Goal: Information Seeking & Learning: Learn about a topic

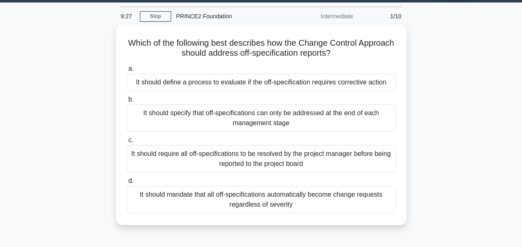
scroll to position [34, 0]
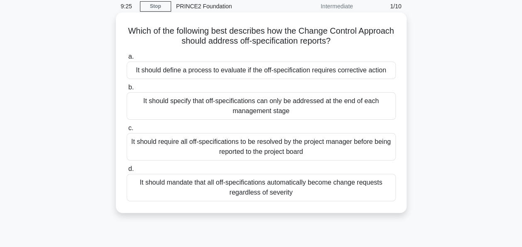
click at [248, 189] on div "It should mandate that all off-specifications automatically become change reque…" at bounding box center [261, 187] width 269 height 27
click at [127, 172] on input "d. It should mandate that all off-specifications automatically become change re…" at bounding box center [127, 168] width 0 height 5
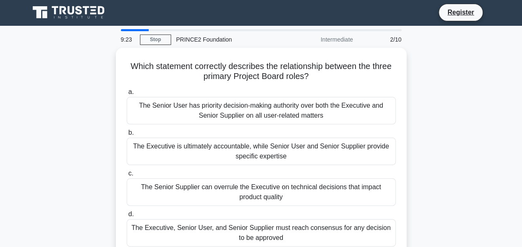
scroll to position [0, 0]
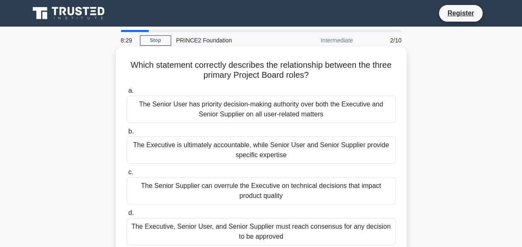
click at [337, 146] on div "The Executive is ultimately accountable, while Senior User and Senior Supplier …" at bounding box center [261, 149] width 269 height 27
click at [127, 134] on input "b. The Executive is ultimately accountable, while Senior User and Senior Suppli…" at bounding box center [127, 131] width 0 height 5
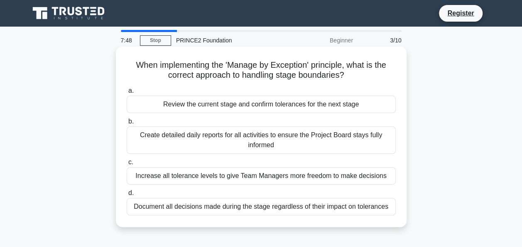
click at [320, 105] on div "Review the current stage and confirm tolerances for the next stage" at bounding box center [261, 104] width 269 height 17
click at [127, 93] on input "a. Review the current stage and confirm tolerances for the next stage" at bounding box center [127, 90] width 0 height 5
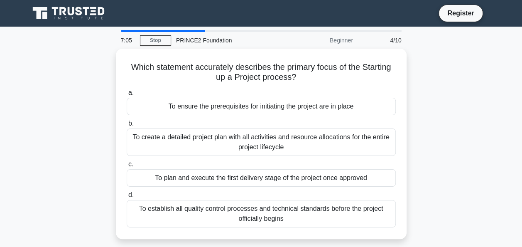
click at [320, 105] on div "To ensure the prerequisites for initiating the project are in place" at bounding box center [261, 106] width 269 height 17
click at [127, 96] on input "a. To ensure the prerequisites for initiating the project are in place" at bounding box center [127, 92] width 0 height 5
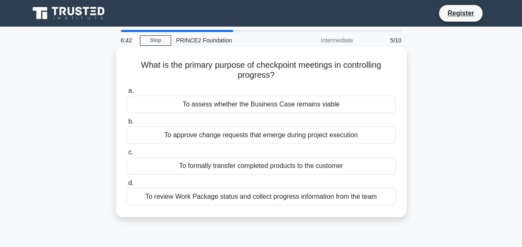
click at [281, 199] on div "To review Work Package status and collect progress information from the team" at bounding box center [261, 196] width 269 height 17
click at [127, 186] on input "d. To review Work Package status and collect progress information from the team" at bounding box center [127, 182] width 0 height 5
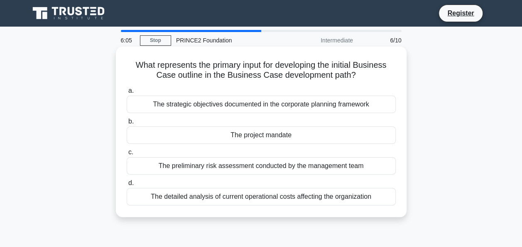
click at [249, 136] on div "The project mandate" at bounding box center [261, 134] width 269 height 17
click at [127, 124] on input "b. The project mandate" at bounding box center [127, 121] width 0 height 5
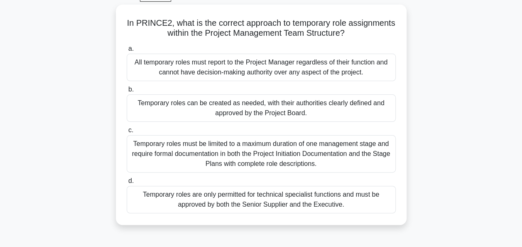
scroll to position [45, 0]
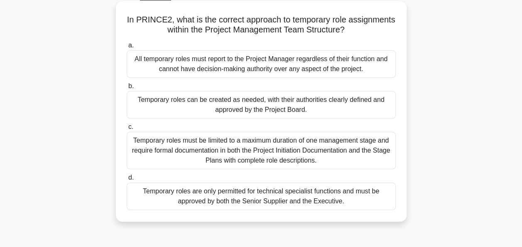
click at [312, 103] on div "Temporary roles can be created as needed, with their authorities clearly define…" at bounding box center [261, 104] width 269 height 27
click at [127, 89] on input "b. Temporary roles can be created as needed, with their authorities clearly def…" at bounding box center [127, 86] width 0 height 5
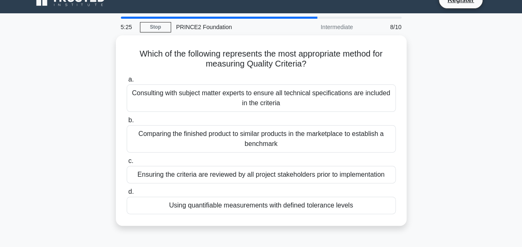
scroll to position [0, 0]
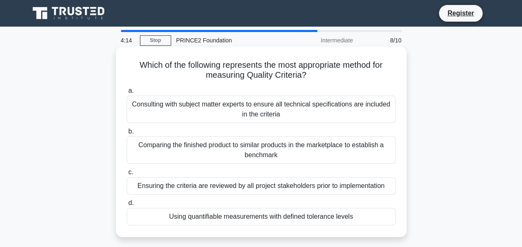
click at [278, 220] on div "Using quantifiable measurements with defined tolerance levels" at bounding box center [261, 216] width 269 height 17
click at [127, 206] on input "d. Using quantifiable measurements with defined tolerance levels" at bounding box center [127, 202] width 0 height 5
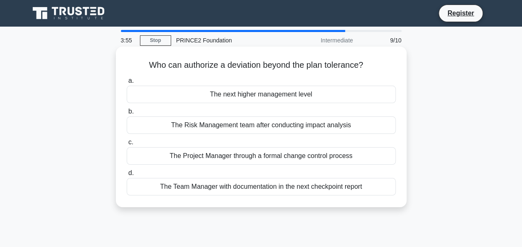
click at [282, 157] on div "The Project Manager through a formal change control process" at bounding box center [261, 155] width 269 height 17
click at [127, 145] on input "c. The Project Manager through a formal change control process" at bounding box center [127, 142] width 0 height 5
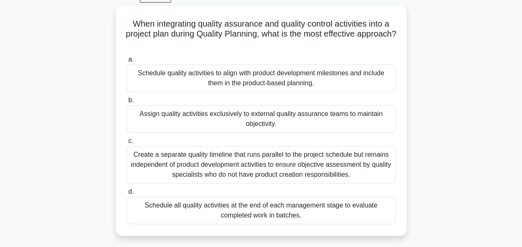
scroll to position [51, 0]
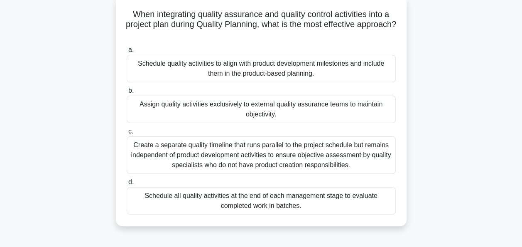
click at [254, 204] on div "Schedule all quality activities at the end of each management stage to evaluate…" at bounding box center [261, 200] width 269 height 27
click at [127, 185] on input "d. Schedule all quality activities at the end of each management stage to evalu…" at bounding box center [127, 181] width 0 height 5
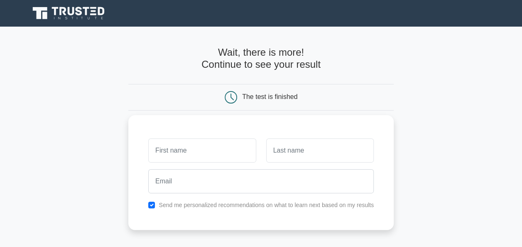
click at [187, 145] on input "text" at bounding box center [202, 150] width 108 height 24
type input "[PERSON_NAME]"
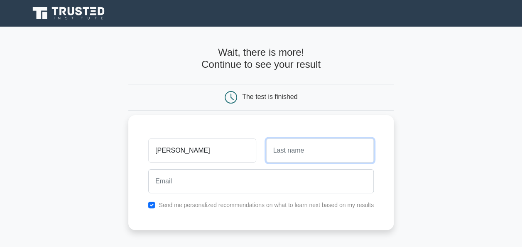
type input "[PERSON_NAME]"
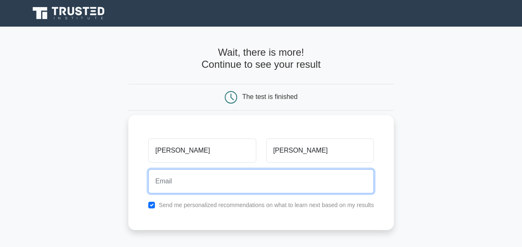
type input "[PERSON_NAME][EMAIL_ADDRESS][DOMAIN_NAME]"
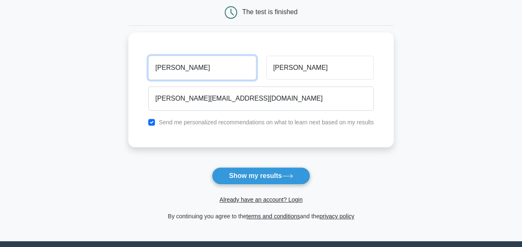
scroll to position [86, 0]
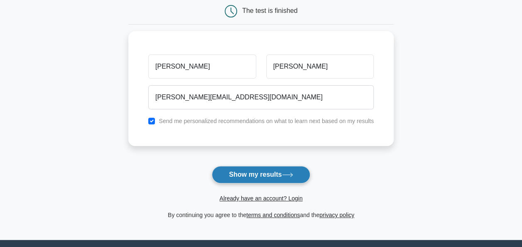
click at [271, 173] on button "Show my results" at bounding box center [261, 174] width 98 height 17
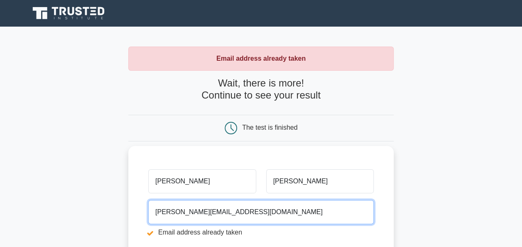
drag, startPoint x: 276, startPoint y: 211, endPoint x: 173, endPoint y: 212, distance: 103.5
click at [173, 212] on input "emma.krijnenkemp@manchester.gov.uk" at bounding box center [261, 212] width 226 height 24
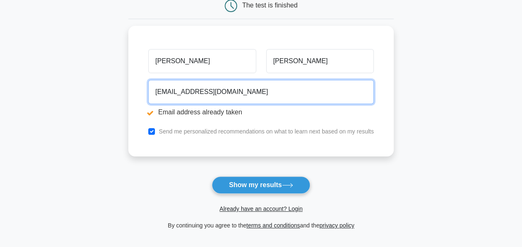
scroll to position [140, 0]
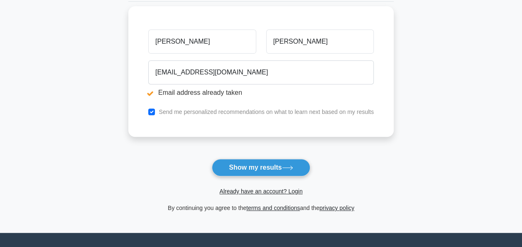
click at [254, 103] on div "Emma Kemp emmakk@live.co.uk Email address already taken Send me personalized re…" at bounding box center [260, 71] width 265 height 130
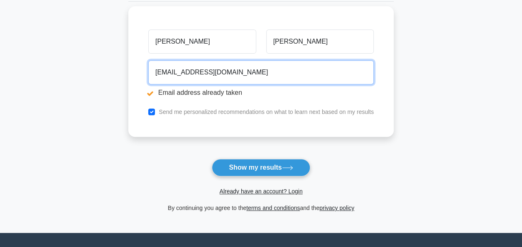
click at [231, 64] on input "emmakk@live.co.uk" at bounding box center [261, 72] width 226 height 24
type input "e"
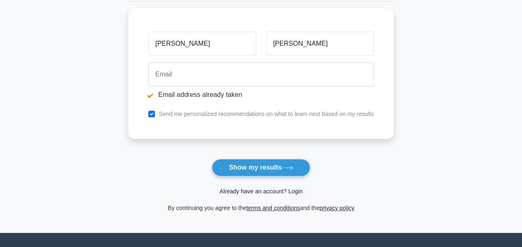
click at [292, 191] on link "Already have an account? Login" at bounding box center [260, 191] width 83 height 7
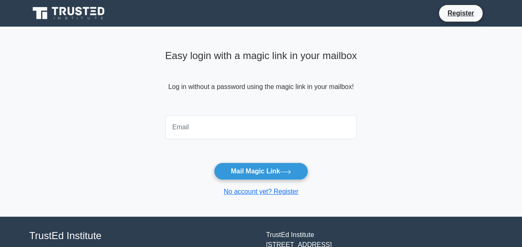
click at [183, 120] on input "email" at bounding box center [261, 127] width 192 height 24
type input "emma.krijnenkemp@manchester.gov.uk"
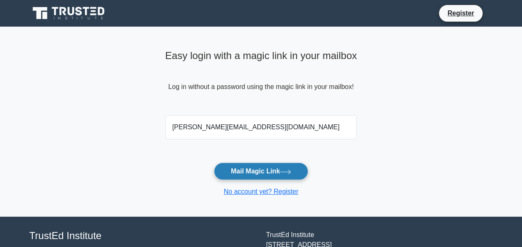
click at [249, 174] on button "Mail Magic Link" at bounding box center [261, 170] width 94 height 17
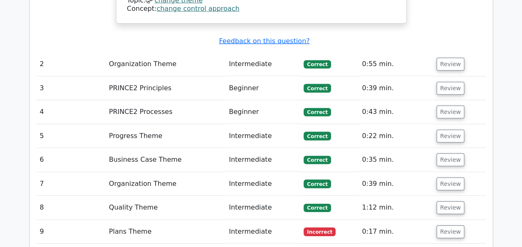
scroll to position [1177, 0]
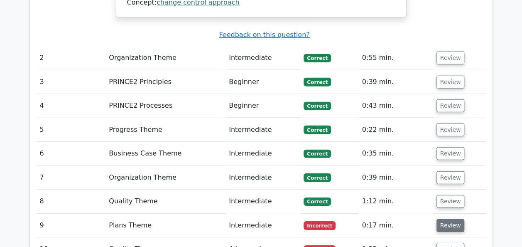
click at [448, 219] on button "Review" at bounding box center [451, 225] width 28 height 13
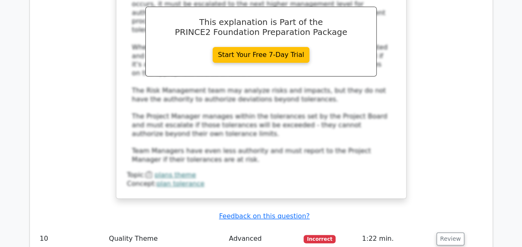
scroll to position [1597, 0]
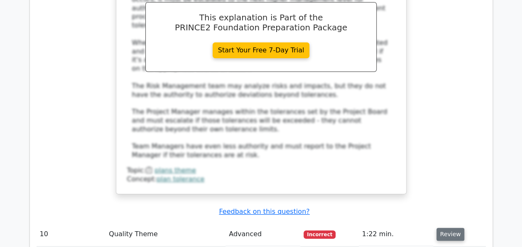
click at [453, 228] on button "Review" at bounding box center [451, 234] width 28 height 13
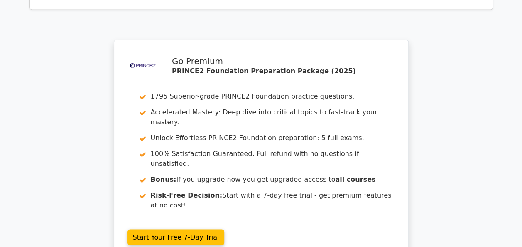
scroll to position [2326, 0]
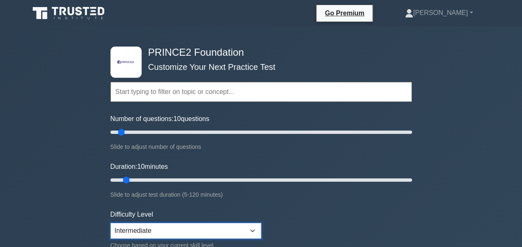
click at [252, 229] on select "Beginner Intermediate Expert" at bounding box center [186, 231] width 151 height 16
select select "expert"
click at [111, 223] on select "Beginner Intermediate Expert" at bounding box center [186, 231] width 151 height 16
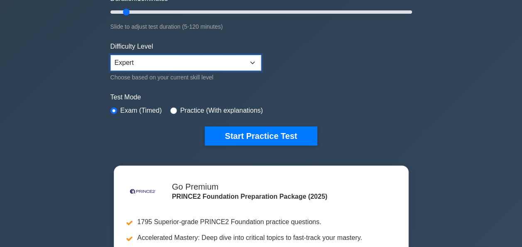
scroll to position [197, 0]
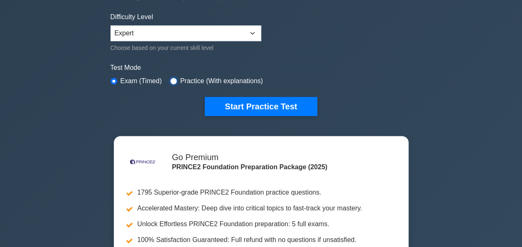
click at [174, 79] on input "radio" at bounding box center [173, 81] width 7 height 7
radio input "true"
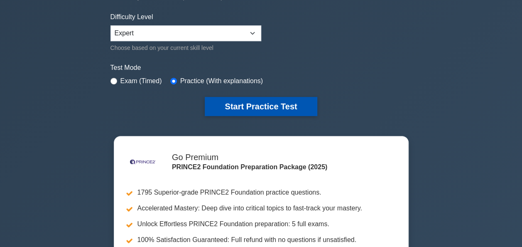
click at [263, 101] on button "Start Practice Test" at bounding box center [261, 106] width 112 height 19
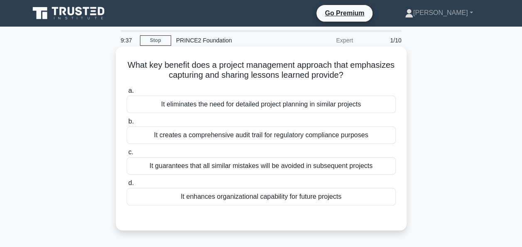
click at [267, 195] on div "It enhances organizational capability for future projects" at bounding box center [261, 196] width 269 height 17
click at [127, 186] on input "d. It enhances organizational capability for future projects" at bounding box center [127, 182] width 0 height 5
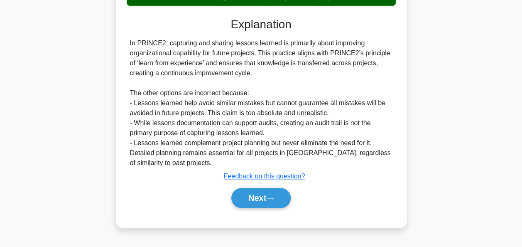
scroll to position [202, 0]
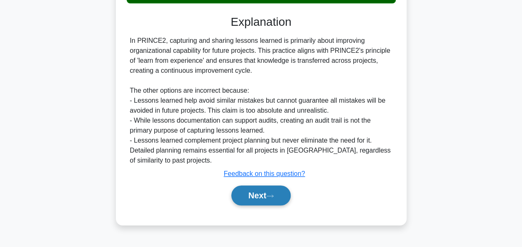
click at [266, 194] on button "Next" at bounding box center [260, 195] width 59 height 20
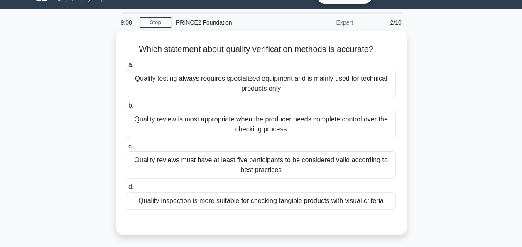
scroll to position [17, 0]
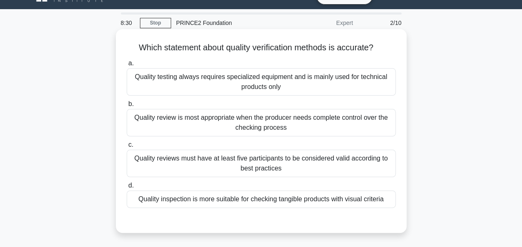
click at [316, 199] on div "Quality inspection is more suitable for checking tangible products with visual …" at bounding box center [261, 198] width 269 height 17
click at [127, 188] on input "d. Quality inspection is more suitable for checking tangible products with visu…" at bounding box center [127, 185] width 0 height 5
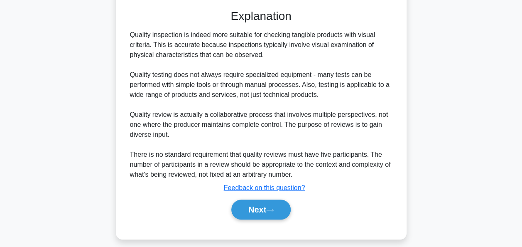
scroll to position [234, 0]
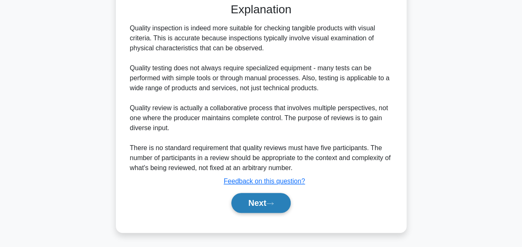
click at [244, 199] on button "Next" at bounding box center [260, 203] width 59 height 20
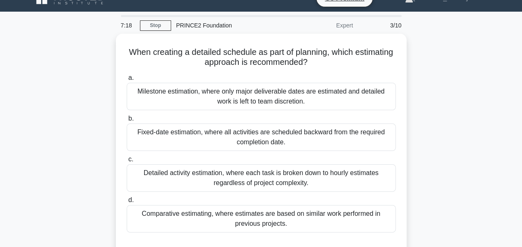
scroll to position [13, 0]
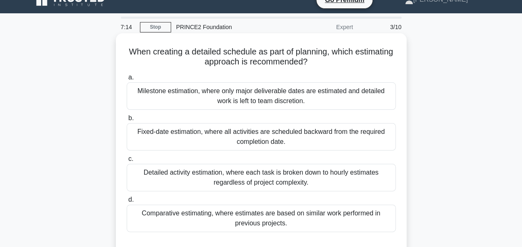
click at [251, 95] on div "Milestone estimation, where only major deliverable dates are estimated and deta…" at bounding box center [261, 95] width 269 height 27
click at [127, 80] on input "a. Milestone estimation, where only major deliverable dates are estimated and d…" at bounding box center [127, 77] width 0 height 5
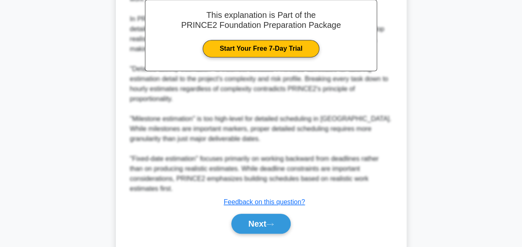
scroll to position [300, 0]
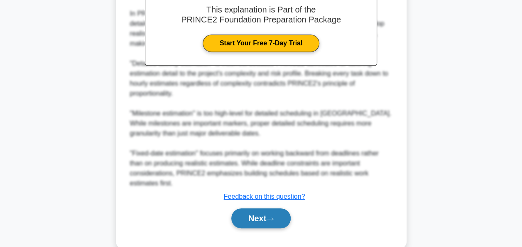
click at [258, 216] on button "Next" at bounding box center [260, 218] width 59 height 20
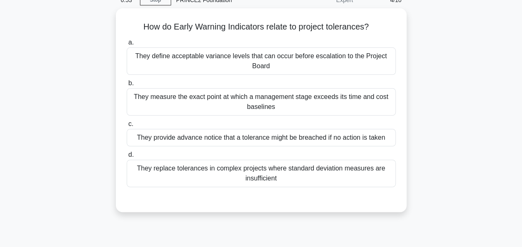
scroll to position [37, 0]
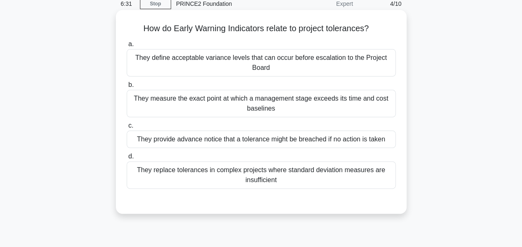
click at [312, 140] on div "They provide advance notice that a tolerance might be breached if no action is …" at bounding box center [261, 138] width 269 height 17
click at [127, 128] on input "c. They provide advance notice that a tolerance might be breached if no action …" at bounding box center [127, 125] width 0 height 5
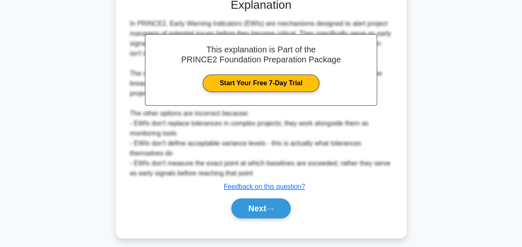
scroll to position [244, 0]
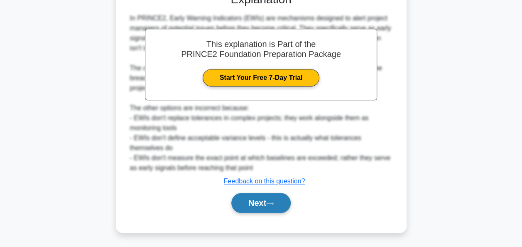
click at [253, 204] on button "Next" at bounding box center [260, 203] width 59 height 20
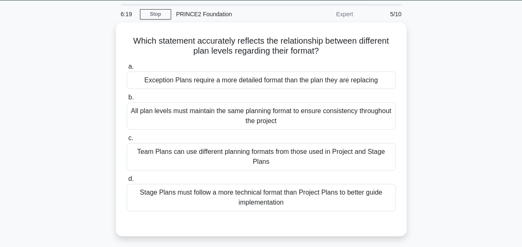
scroll to position [24, 0]
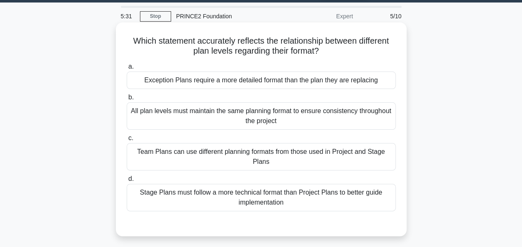
click at [263, 163] on div "Team Plans can use different planning formats from those used in Project and St…" at bounding box center [261, 156] width 269 height 27
click at [127, 141] on input "c. Team Plans can use different planning formats from those used in Project and…" at bounding box center [127, 137] width 0 height 5
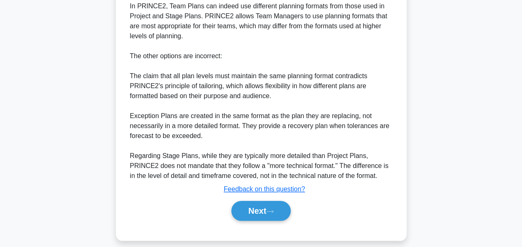
scroll to position [274, 0]
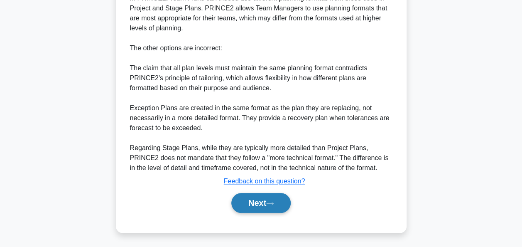
click at [258, 204] on button "Next" at bounding box center [260, 203] width 59 height 20
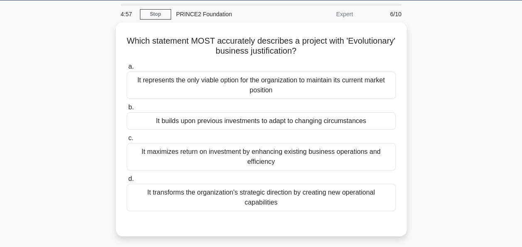
scroll to position [26, 0]
